Goal: Task Accomplishment & Management: Manage account settings

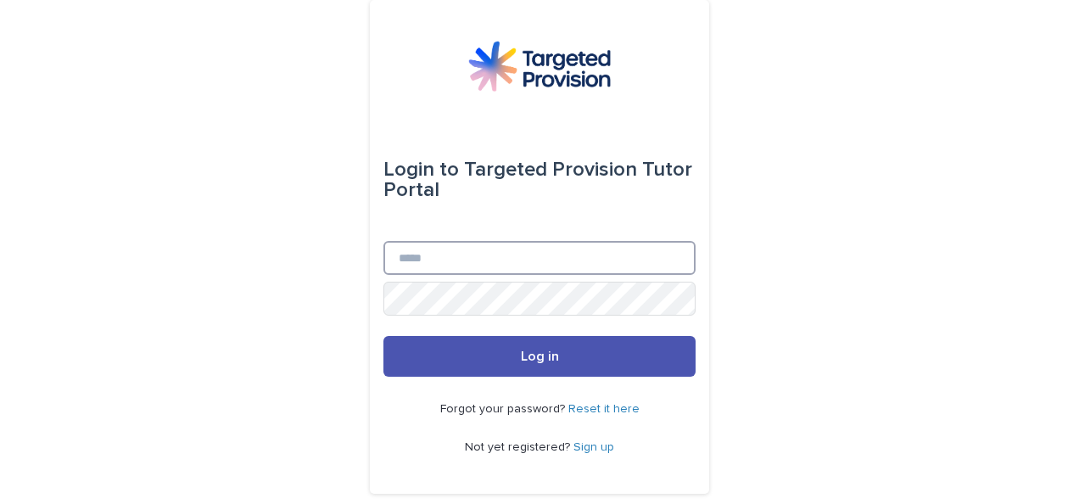
click at [433, 265] on input "Email" at bounding box center [539, 258] width 312 height 34
type input "**********"
